Goal: Find specific page/section

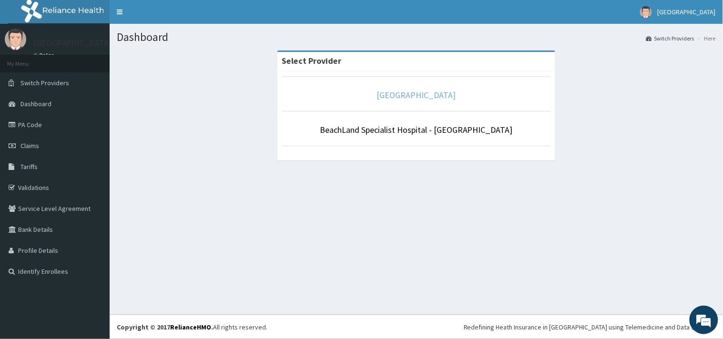
click at [397, 98] on link "[GEOGRAPHIC_DATA]" at bounding box center [416, 95] width 79 height 11
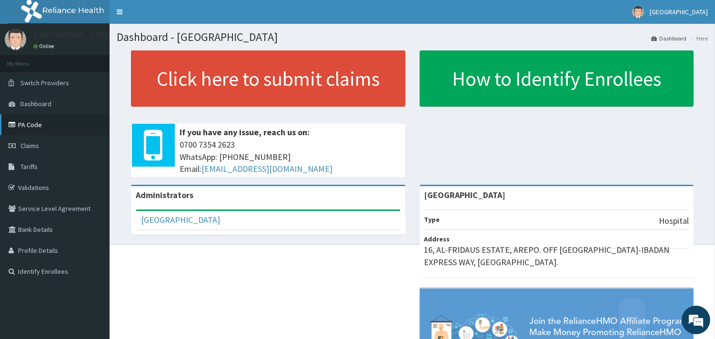
click at [30, 120] on link "PA Code" at bounding box center [55, 124] width 110 height 21
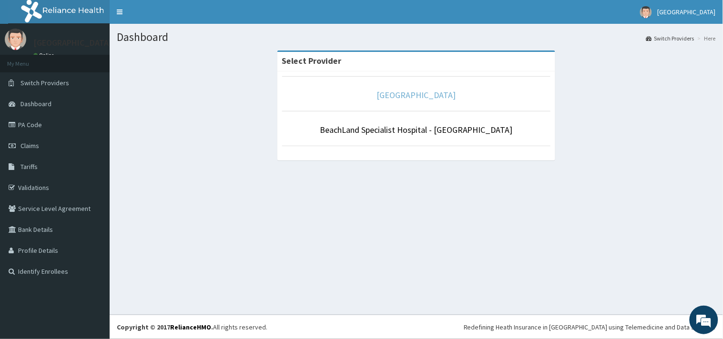
click at [398, 92] on link "[GEOGRAPHIC_DATA]" at bounding box center [416, 95] width 79 height 11
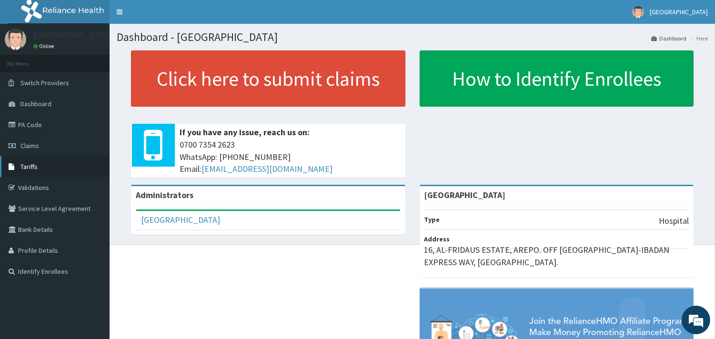
click at [33, 163] on span "Tariffs" at bounding box center [28, 166] width 17 height 9
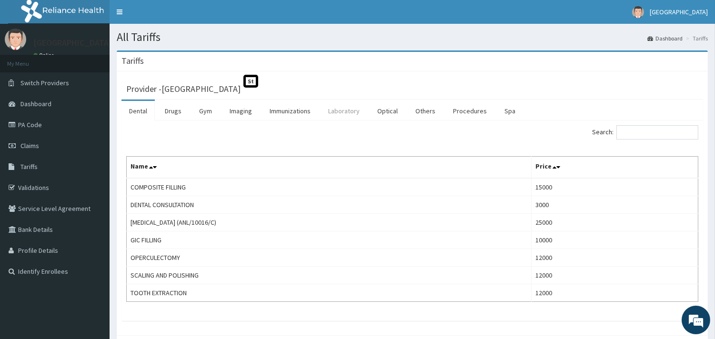
click at [343, 115] on link "Laboratory" at bounding box center [344, 111] width 47 height 20
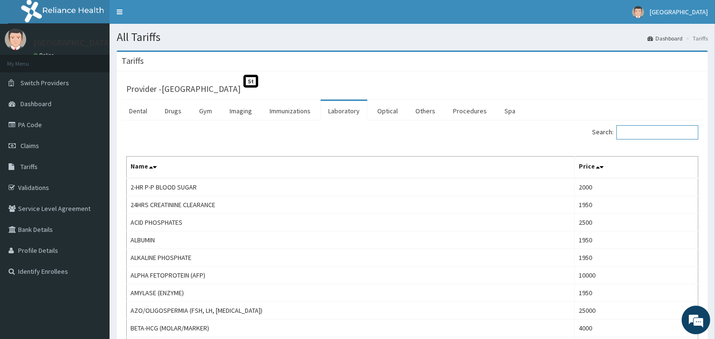
click at [670, 134] on input "Search:" at bounding box center [658, 132] width 82 height 14
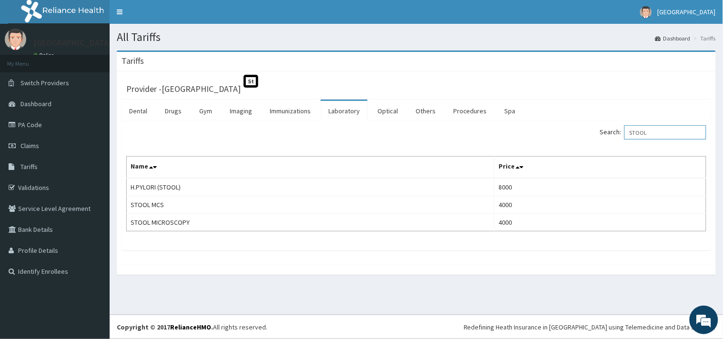
type input "STOOL"
